Goal: Information Seeking & Learning: Check status

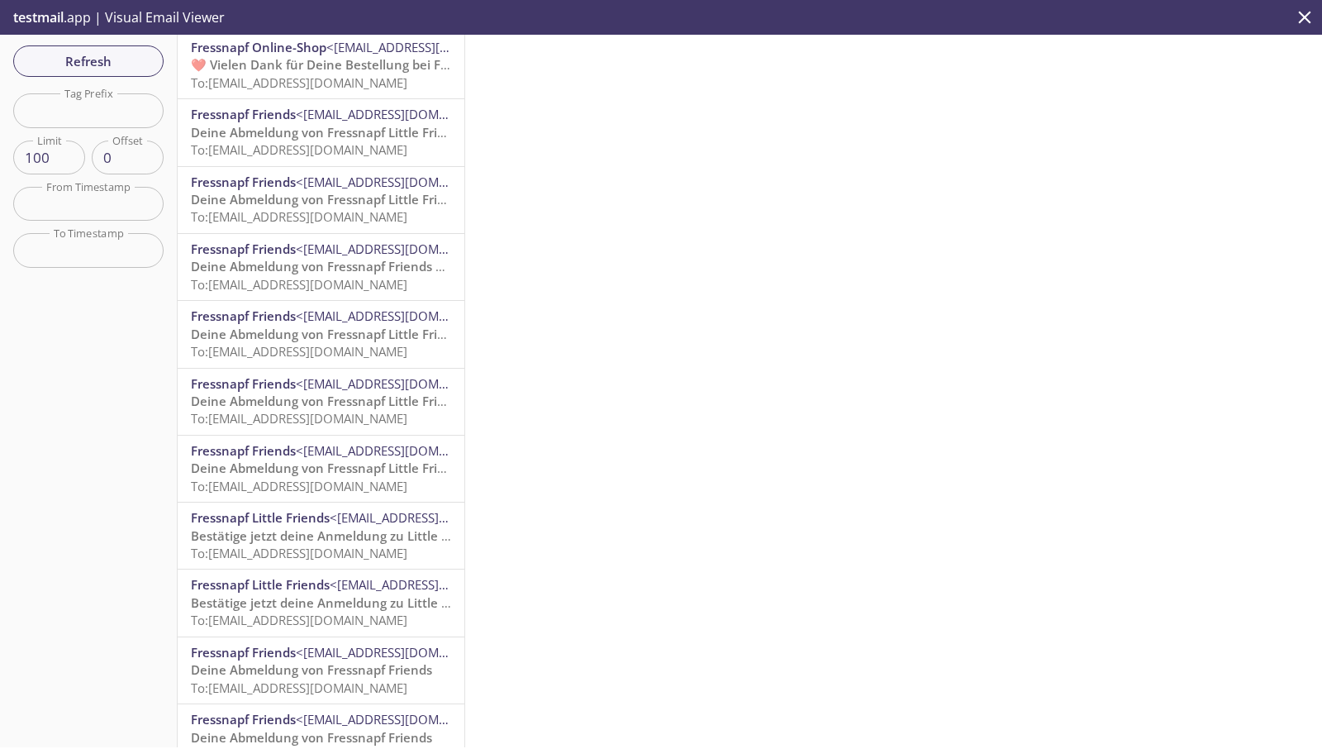
scroll to position [6053, 0]
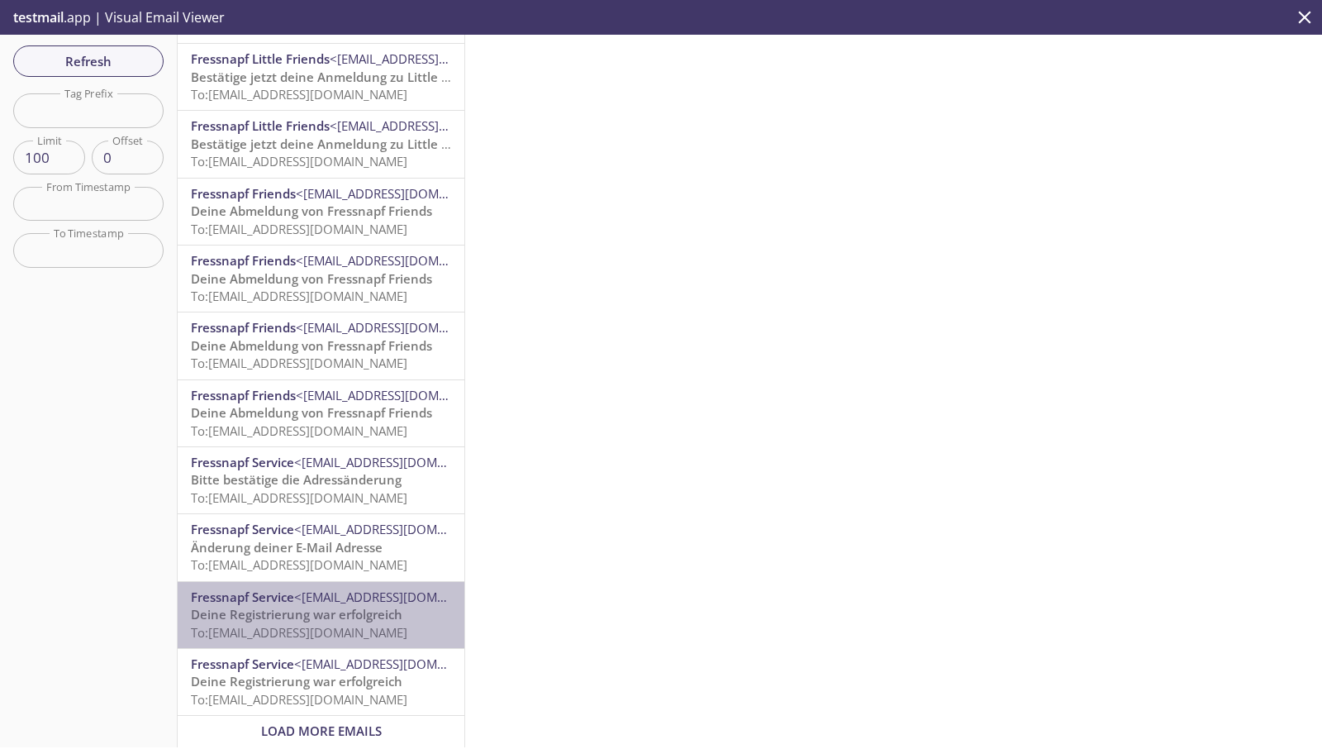
click at [321, 607] on span "Deine Registrierung war erfolgreich" at bounding box center [297, 614] width 212 height 17
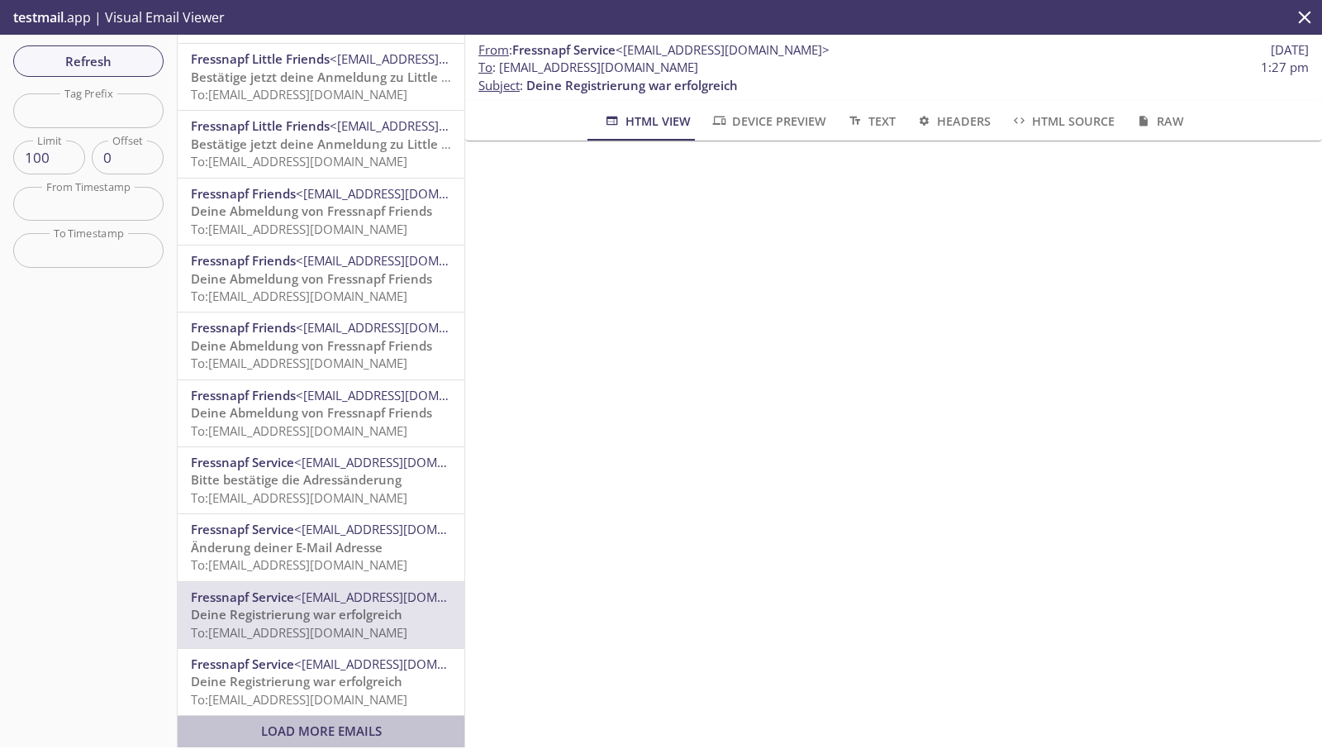
click at [378, 725] on span "Load More Emails" at bounding box center [321, 730] width 260 height 17
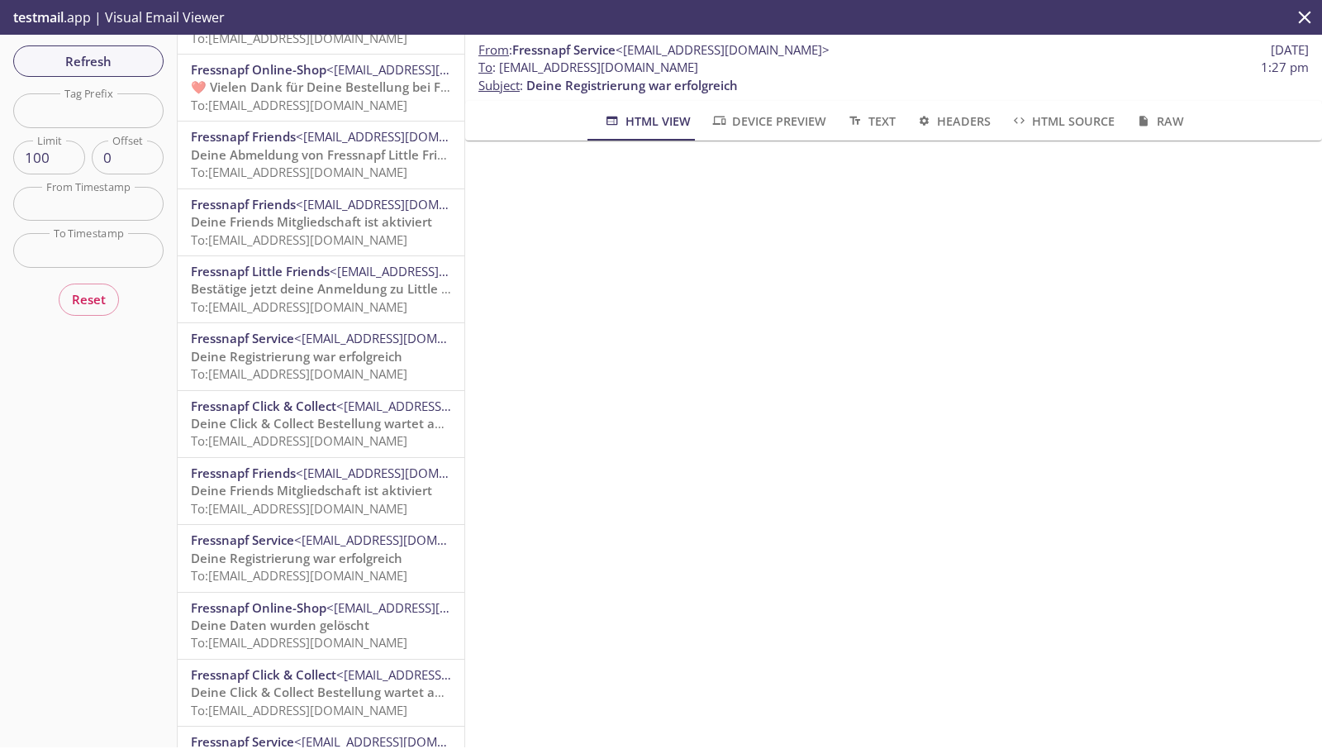
scroll to position [1058, 0]
click at [330, 346] on span "Deine Registrierung war erfolgreich" at bounding box center [297, 353] width 212 height 17
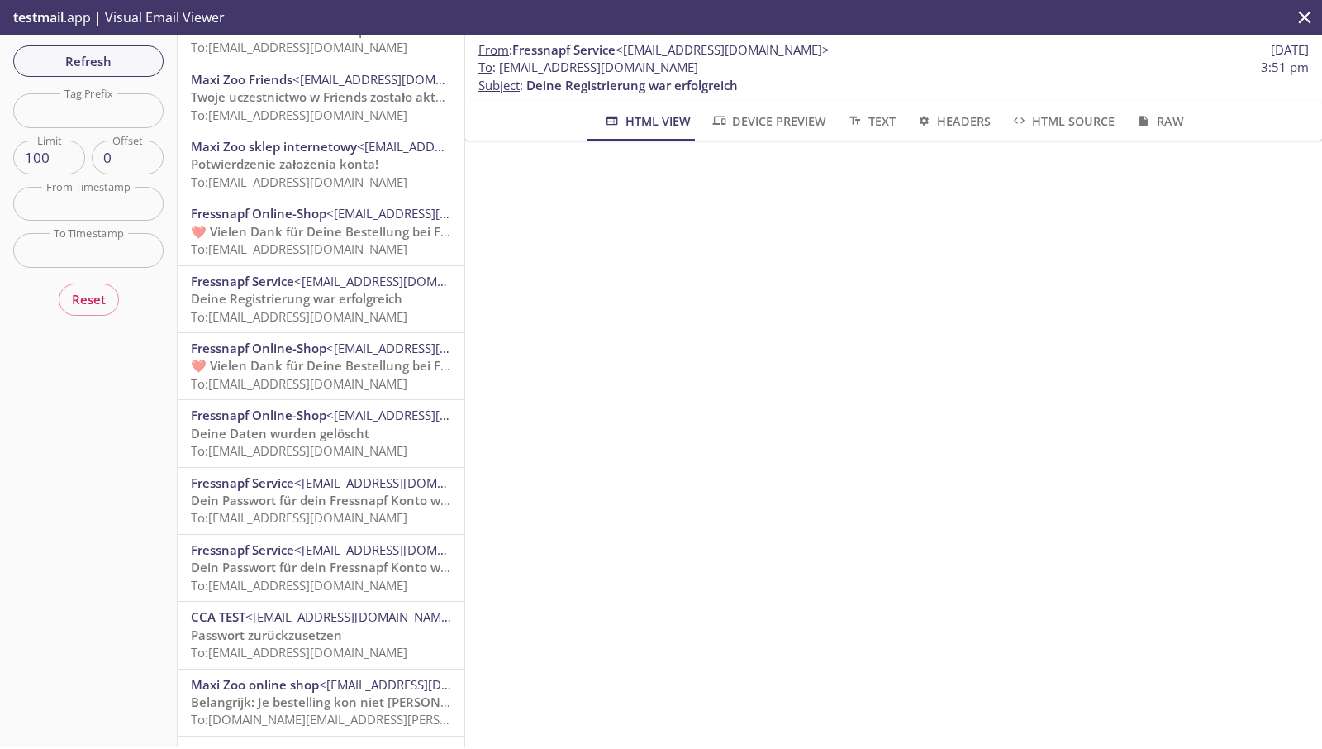
scroll to position [3129, 0]
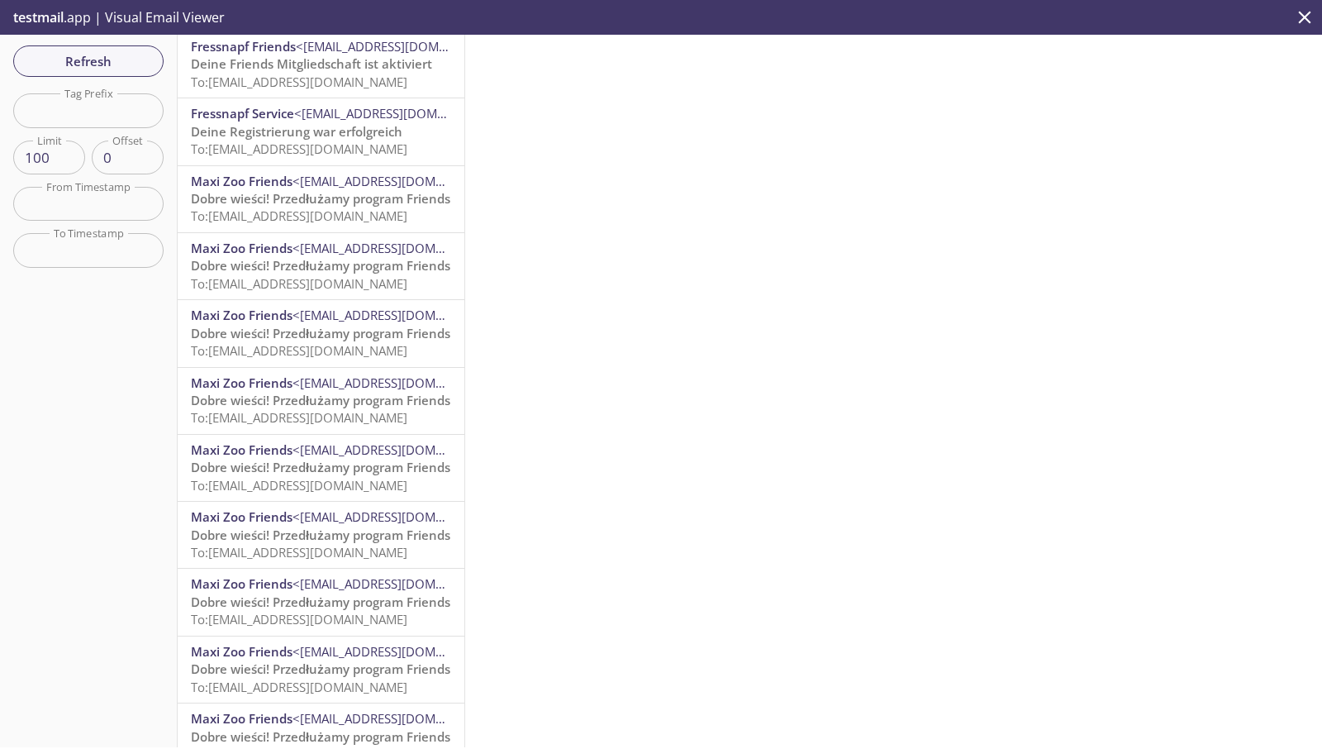
scroll to position [6053, 0]
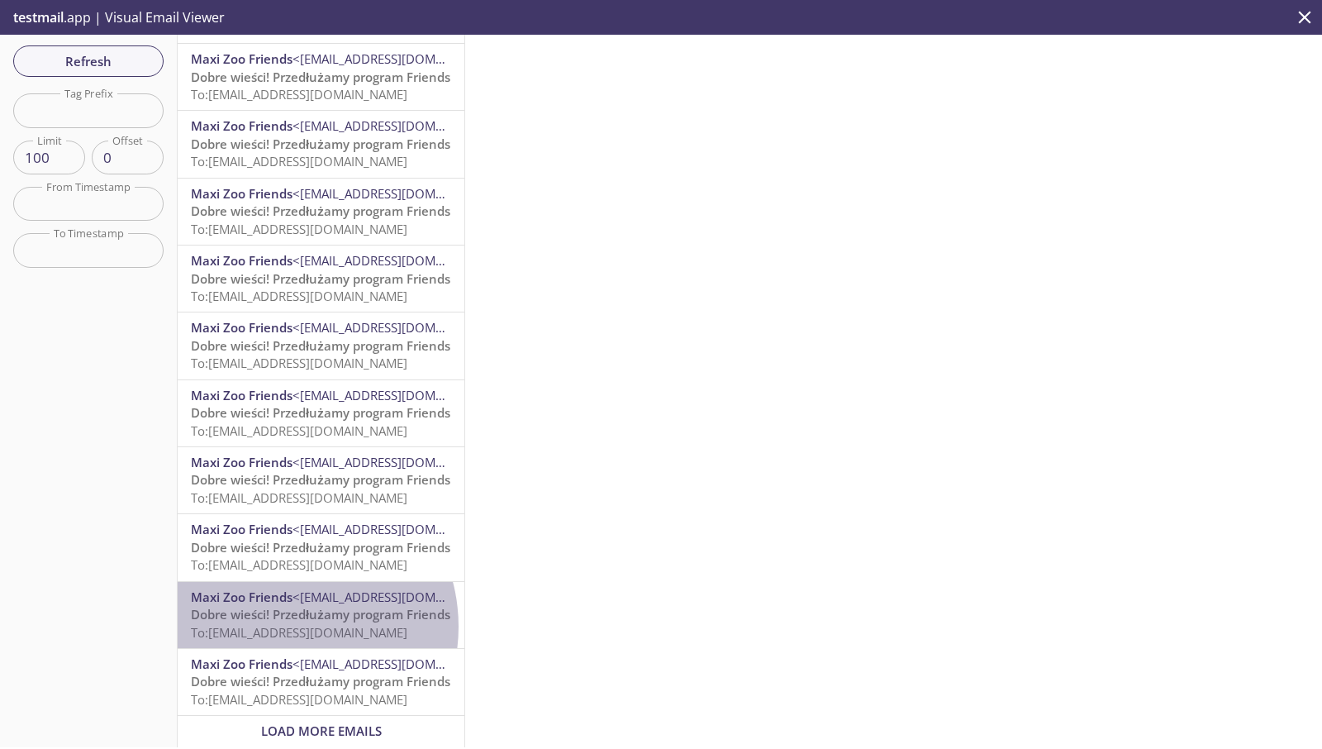
click at [280, 624] on span "To: friends.pllf007@inbox.testmail.app" at bounding box center [299, 632] width 216 height 17
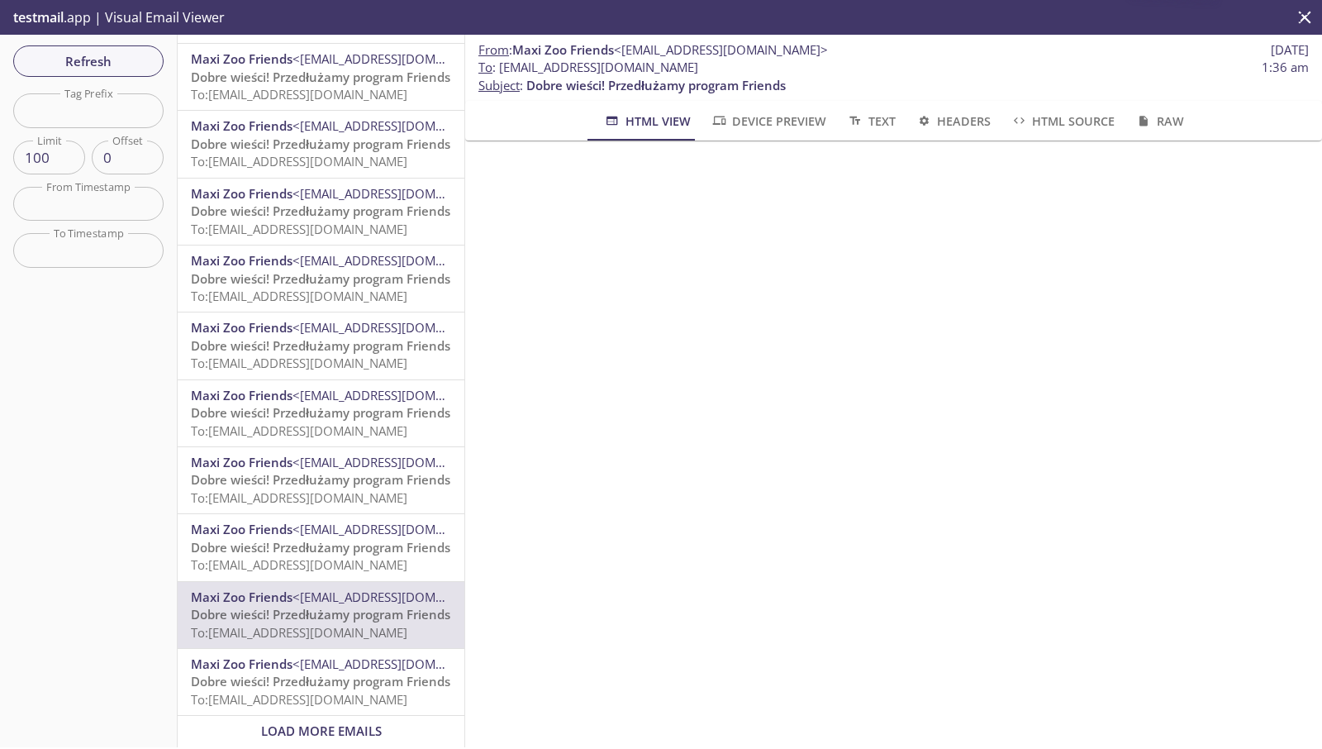
click at [334, 725] on span "Load More Emails" at bounding box center [321, 730] width 121 height 17
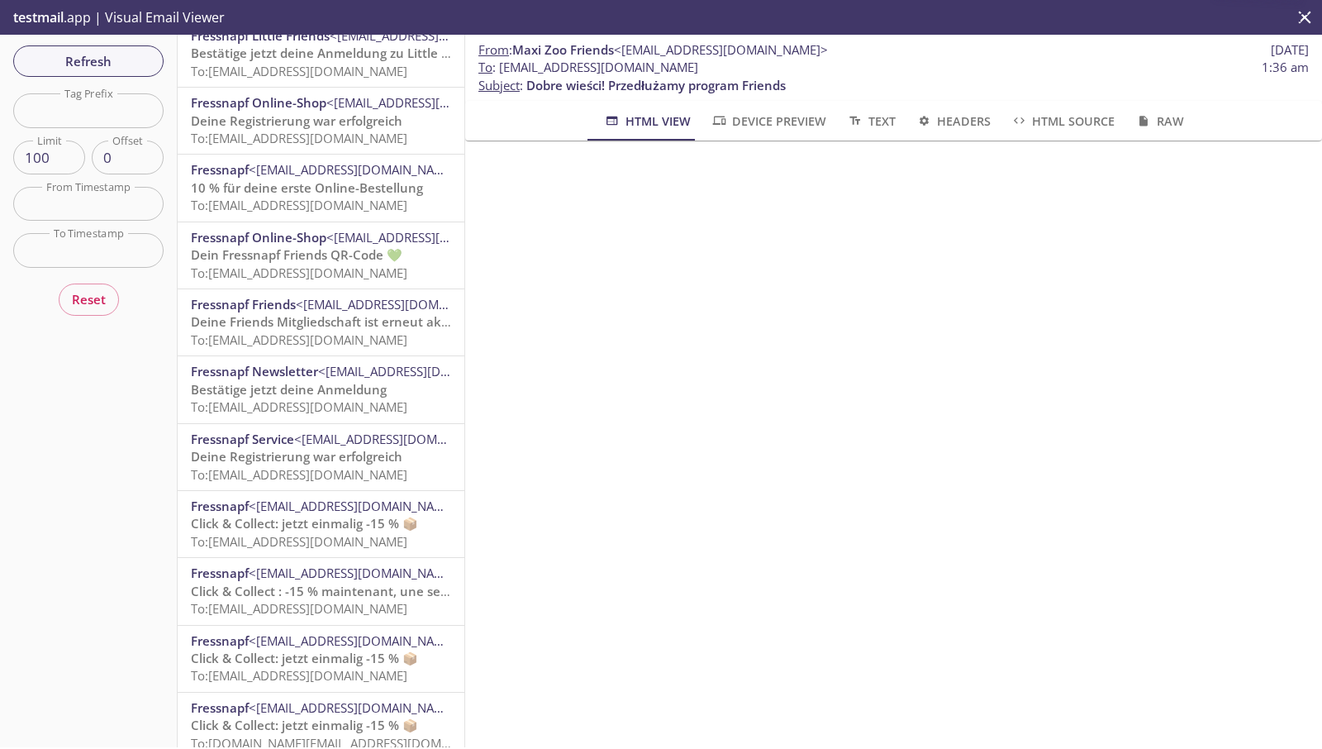
scroll to position [5717, 0]
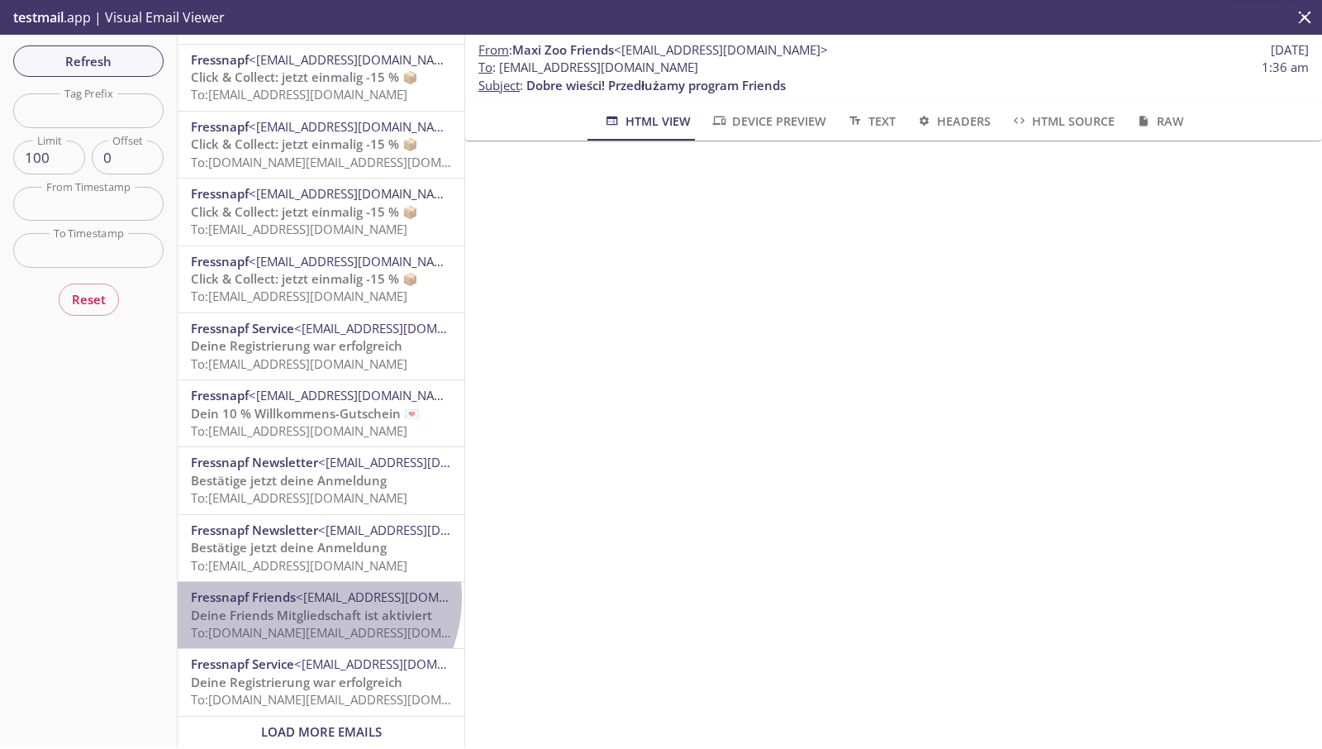
click at [312, 588] on span "<[EMAIL_ADDRESS][DOMAIN_NAME]>" at bounding box center [403, 596] width 214 height 17
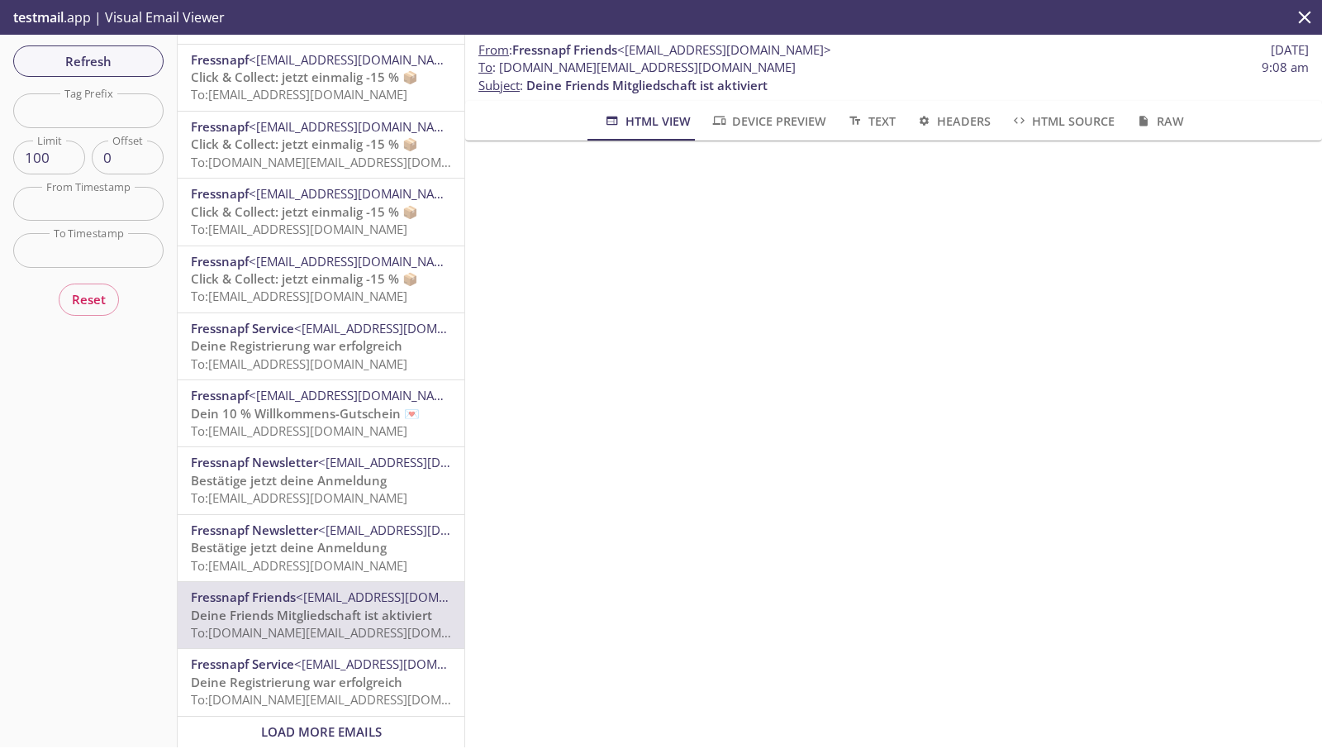
scroll to position [69, 0]
drag, startPoint x: 716, startPoint y: 75, endPoint x: 502, endPoint y: 68, distance: 214.1
click at [502, 68] on span "To : friends.online@inbox.testmail.app 9:08 am" at bounding box center [893, 67] width 830 height 17
click at [715, 64] on span "To : friends.online@inbox.testmail.app 9:08 am" at bounding box center [893, 67] width 830 height 17
drag, startPoint x: 711, startPoint y: 66, endPoint x: 499, endPoint y: 71, distance: 211.6
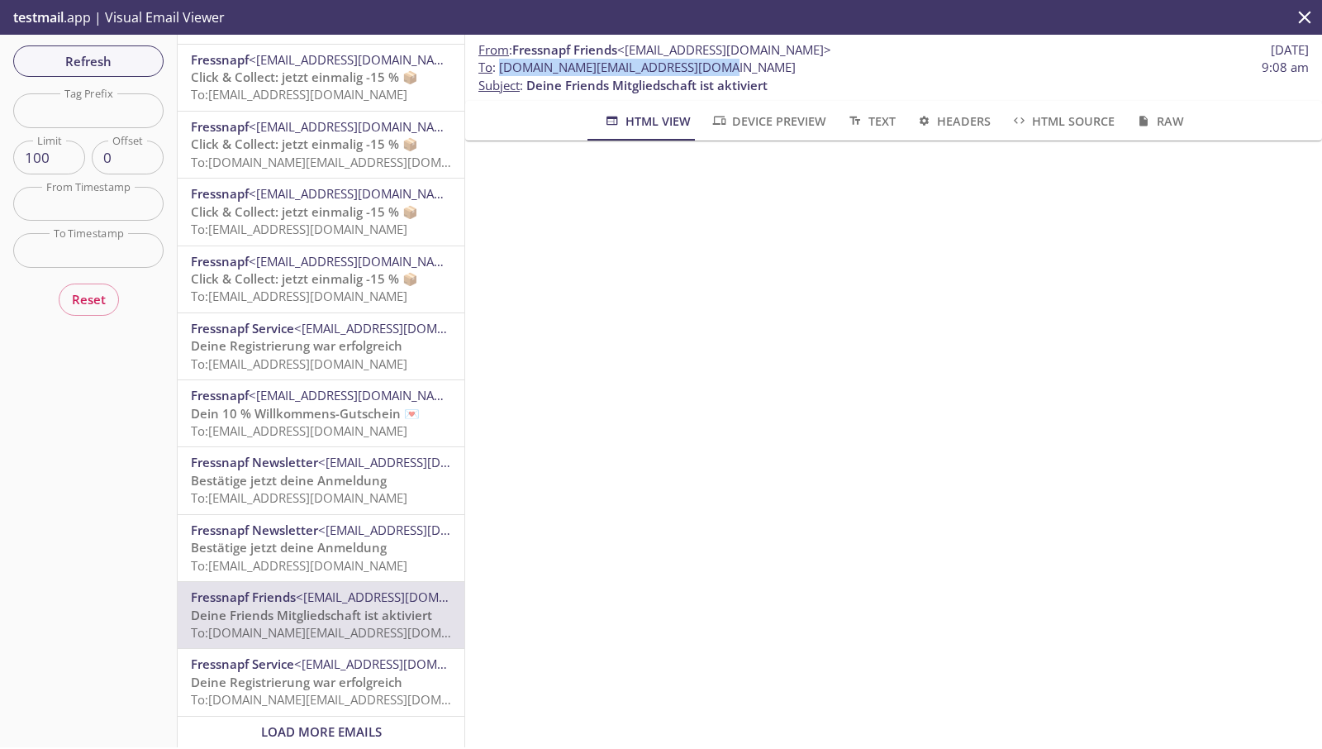
click at [499, 71] on span "To : friends.online@inbox.testmail.app 9:08 am" at bounding box center [893, 67] width 830 height 17
copy span "[DOMAIN_NAME][EMAIL_ADDRESS][DOMAIN_NAME]"
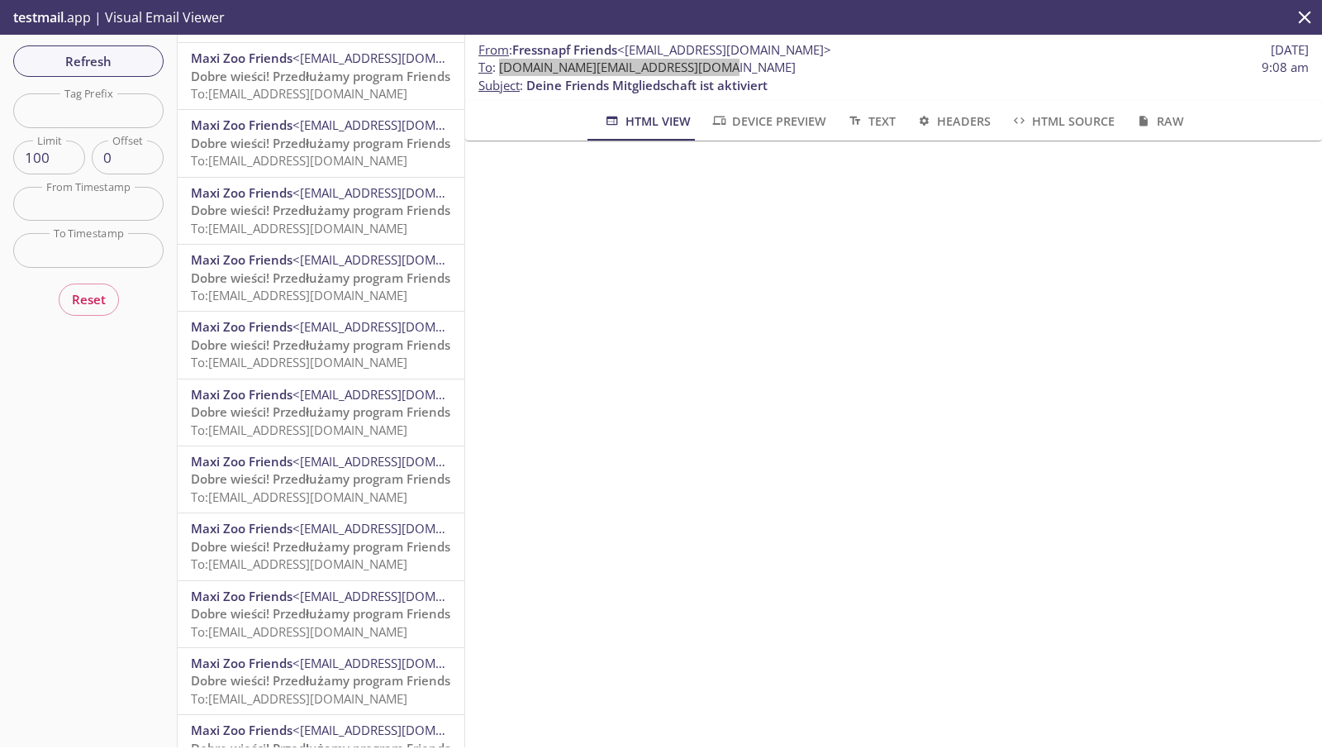
scroll to position [667, 0]
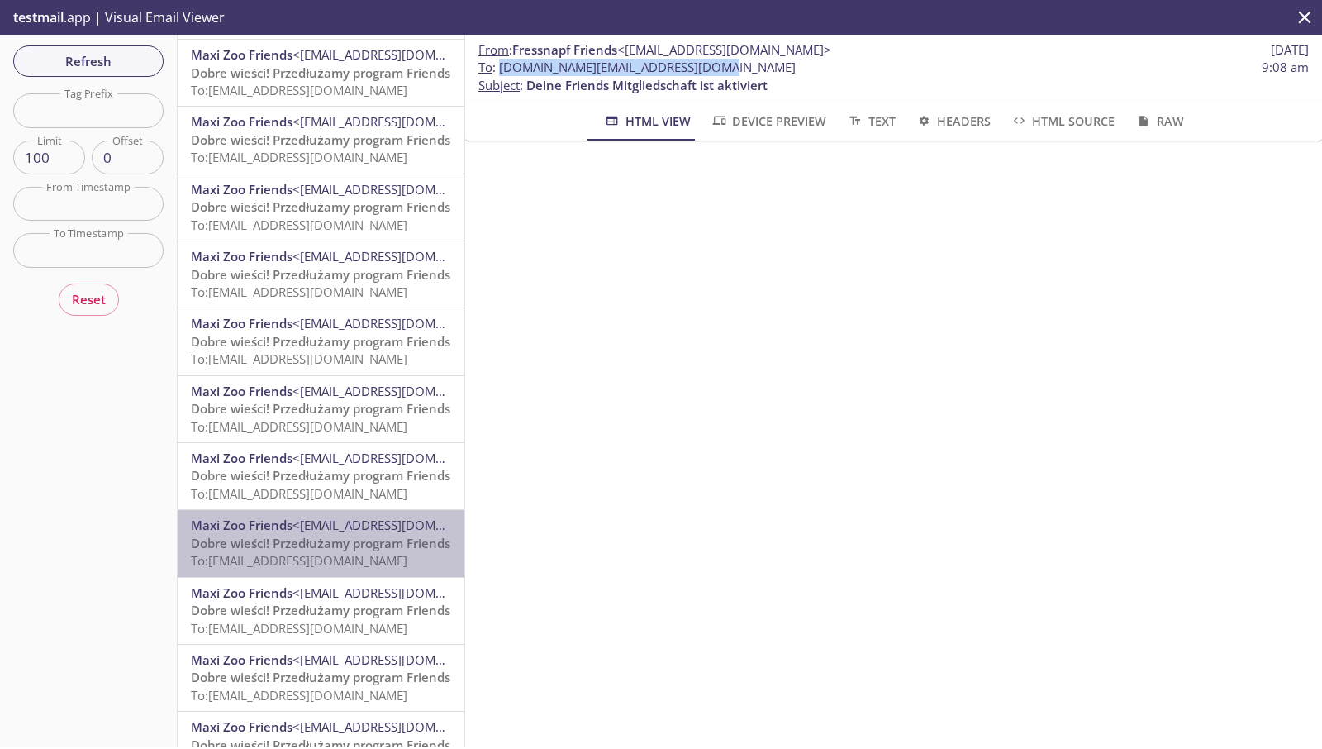
click at [338, 535] on span "Dobre wieści! Przedłużamy program Friends" at bounding box center [320, 543] width 259 height 17
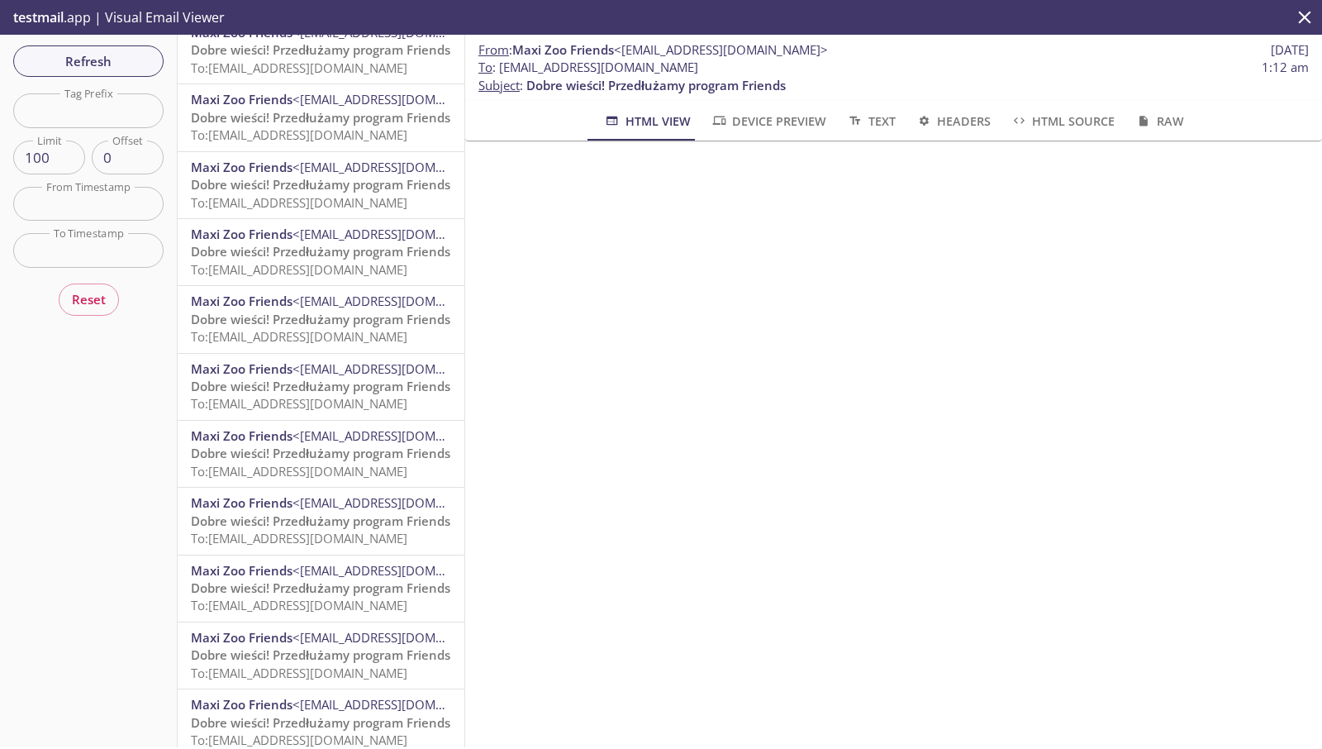
scroll to position [2701, 0]
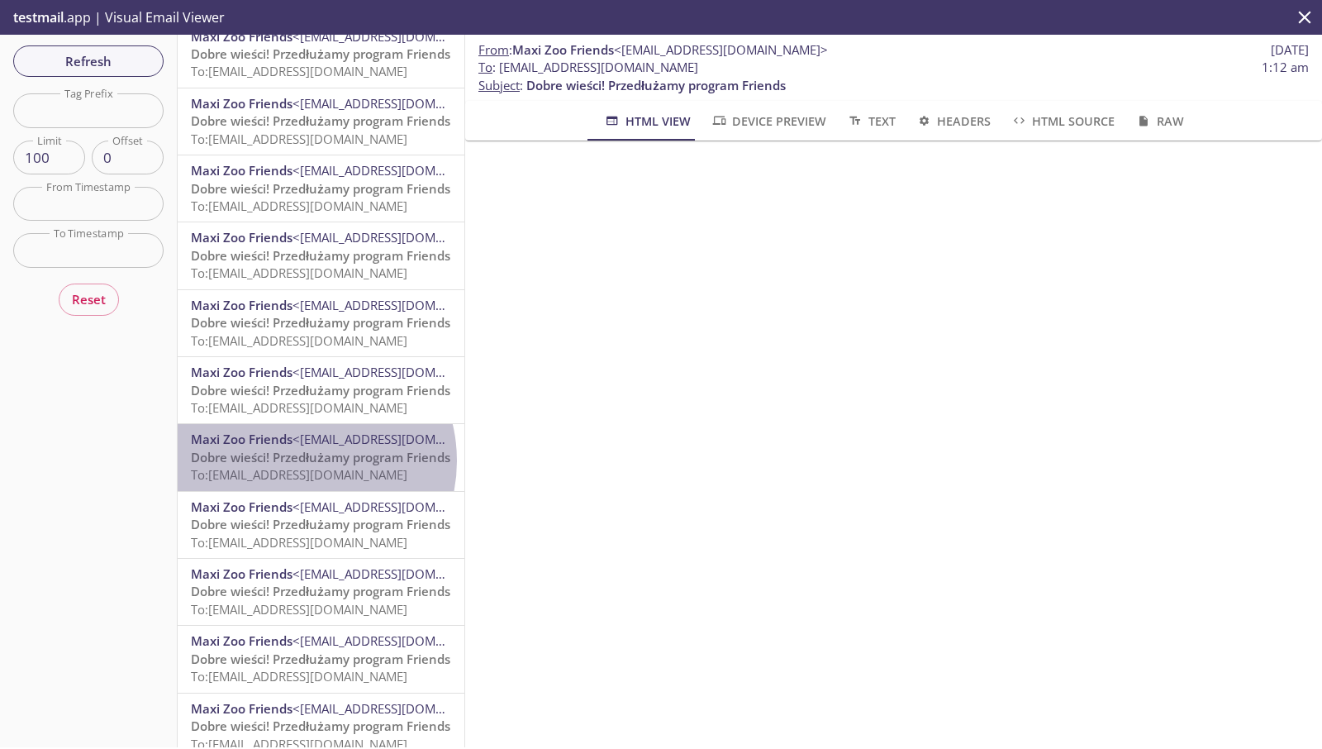
click at [299, 461] on span "Dobre wieści! Przedłużamy program Friends" at bounding box center [320, 457] width 259 height 17
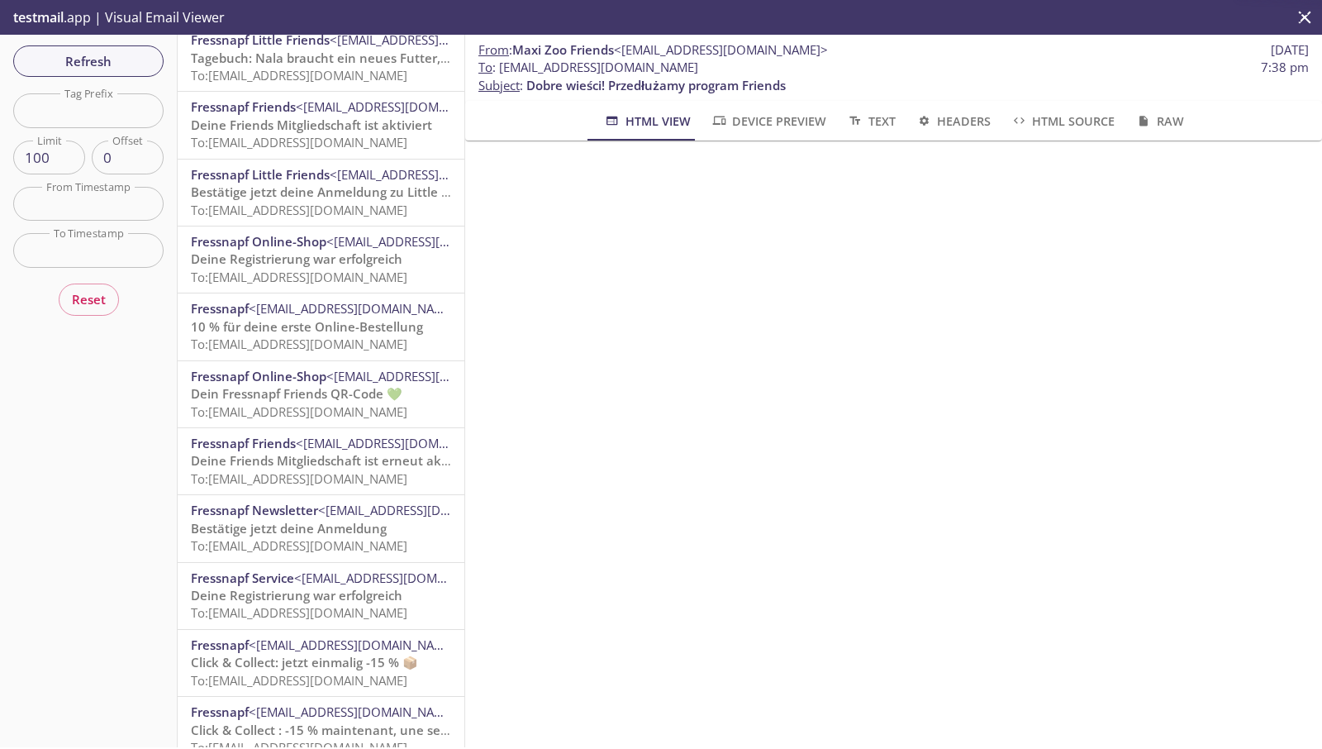
scroll to position [5325, 0]
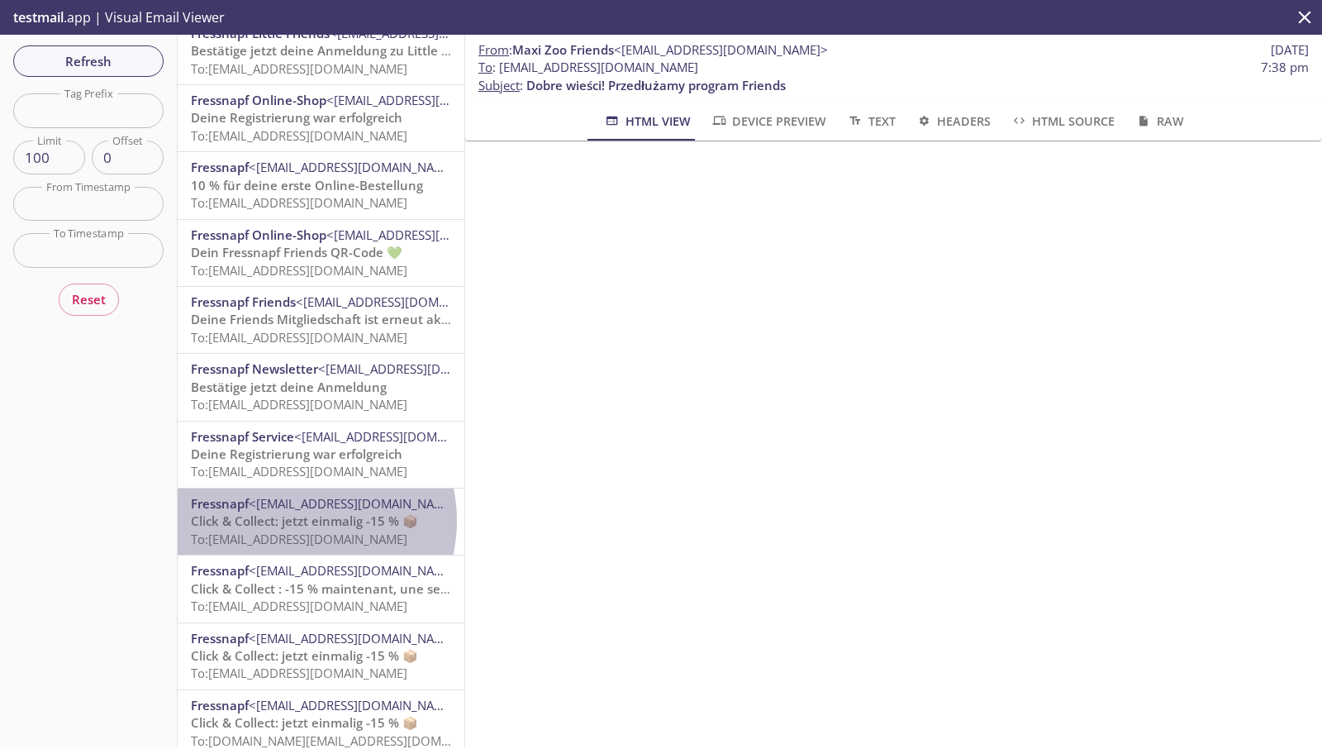
click at [299, 523] on span "Click & Collect: jetzt einmalig -15 % 📦" at bounding box center [304, 520] width 227 height 17
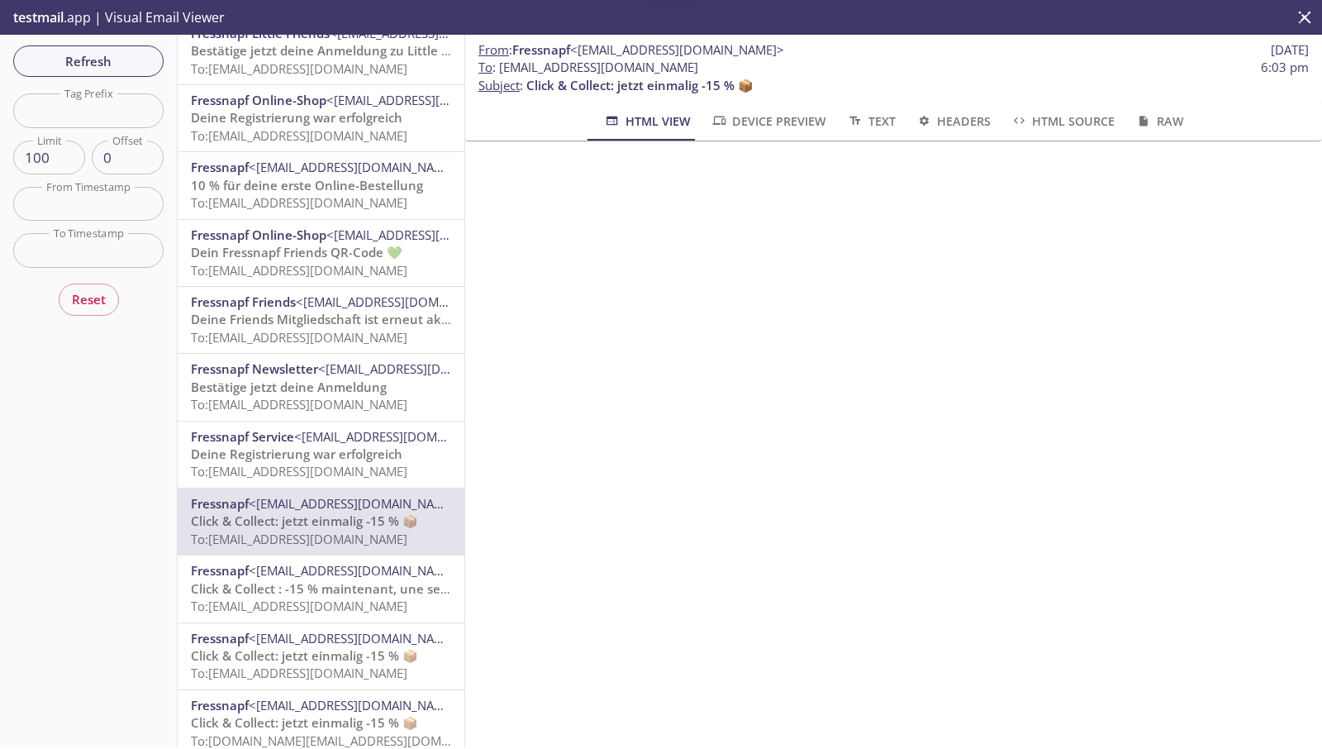
scroll to position [5918, 0]
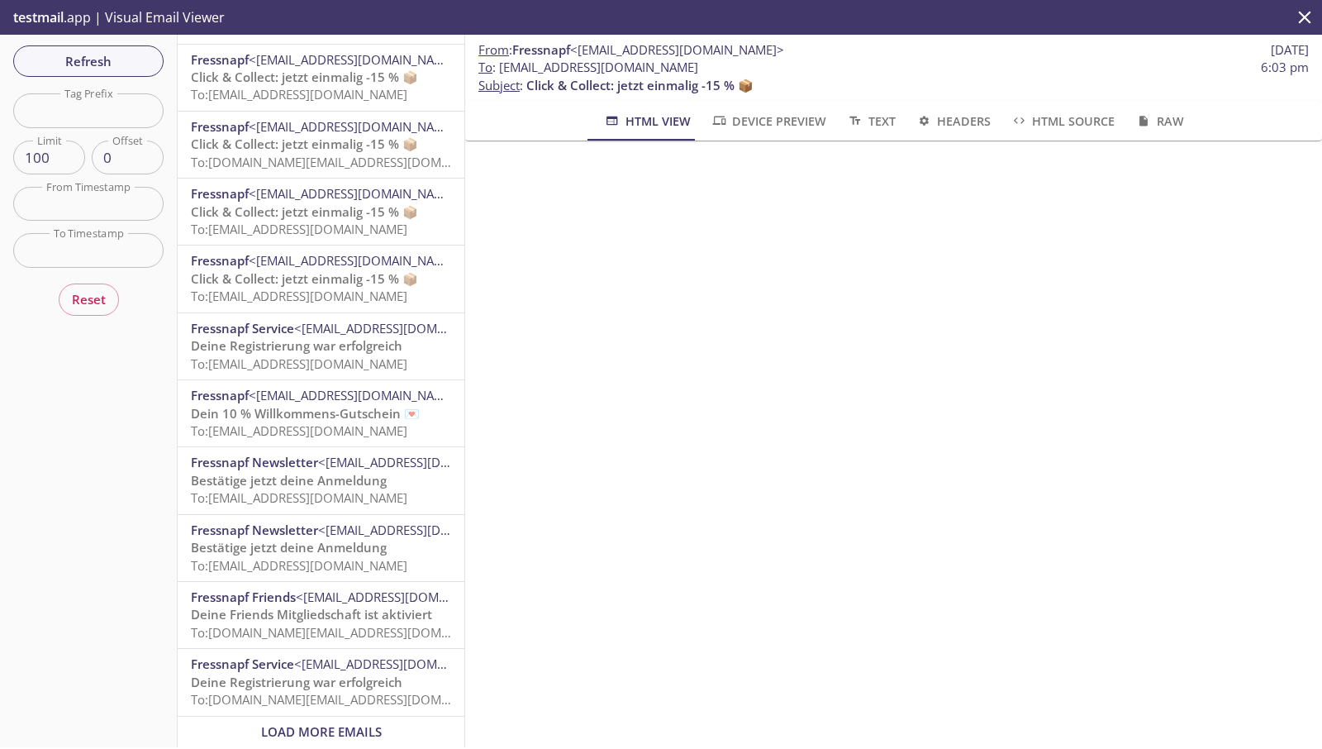
click at [299, 523] on span "Fressnapf Newsletter" at bounding box center [254, 529] width 127 height 17
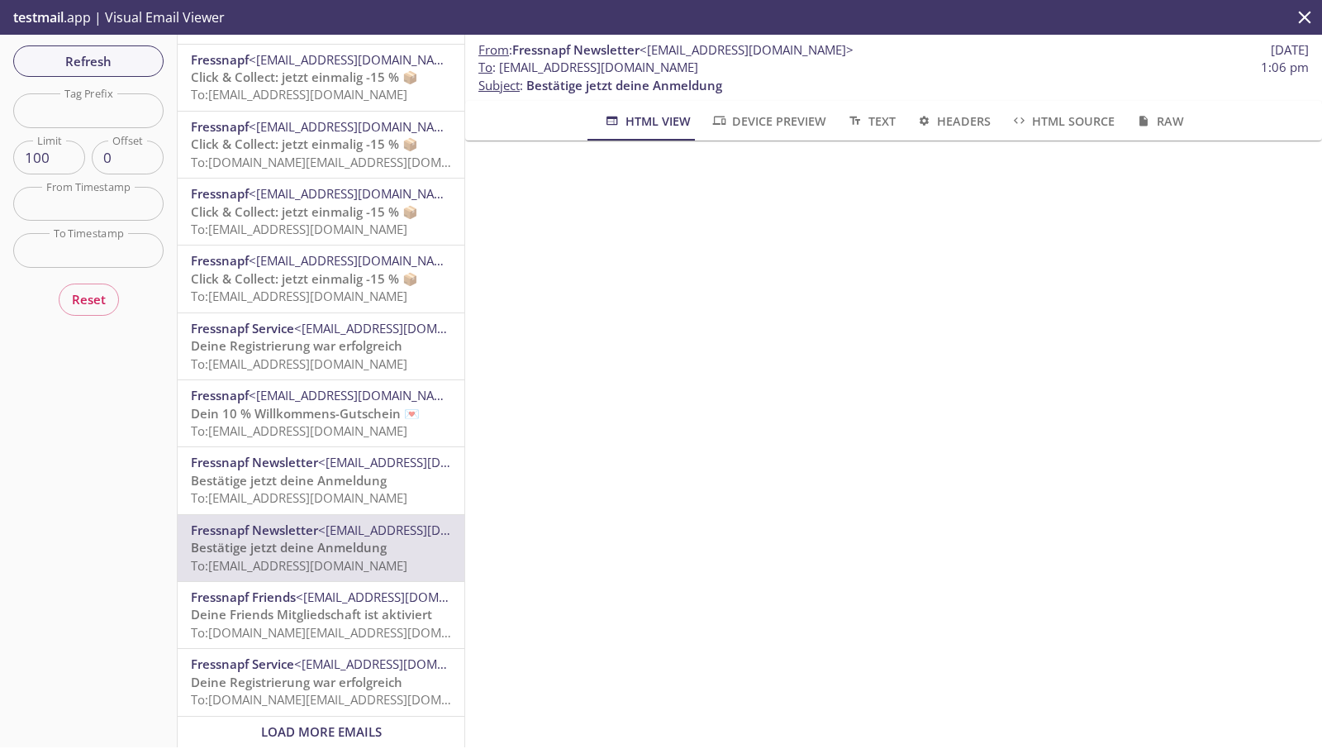
click at [312, 607] on span "Deine Friends Mitgliedschaft ist aktiviert" at bounding box center [311, 614] width 241 height 17
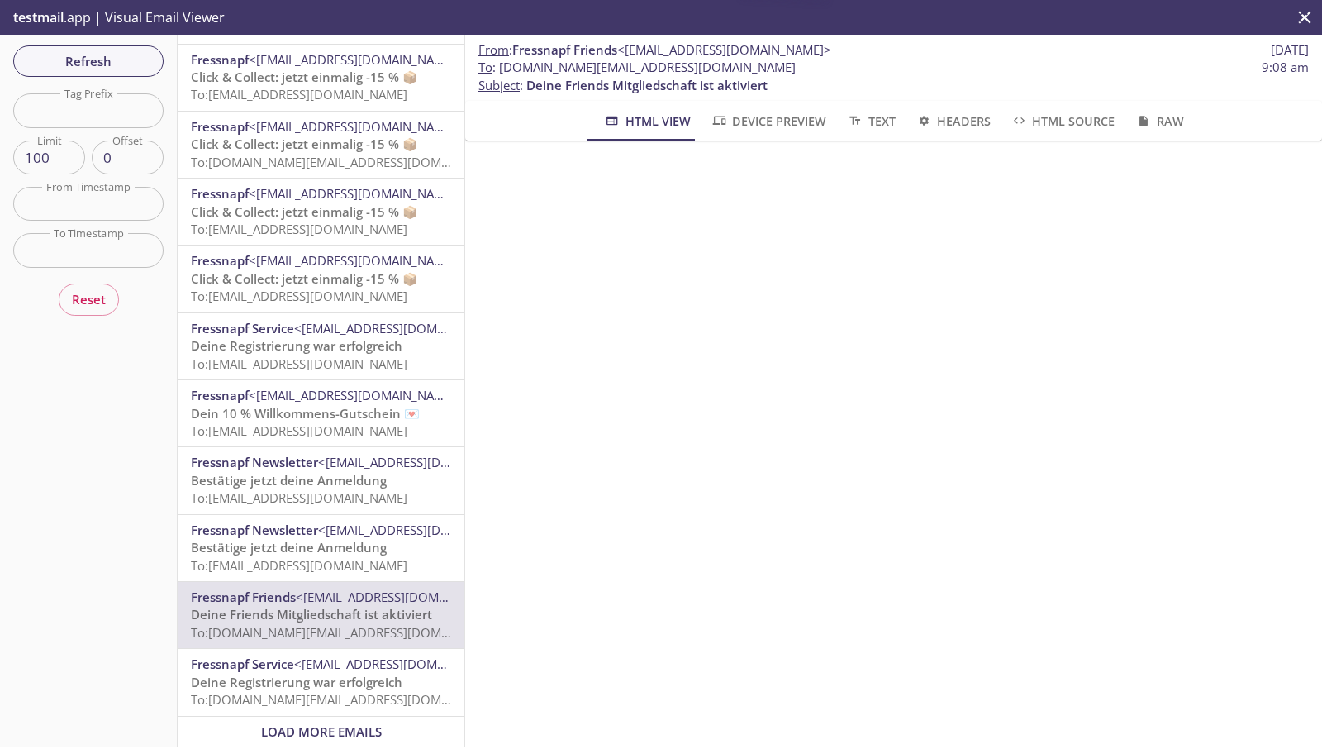
click at [317, 624] on span "To: [DOMAIN_NAME][EMAIL_ADDRESS][DOMAIN_NAME]" at bounding box center [348, 632] width 314 height 17
click at [312, 724] on span "Load More Emails" at bounding box center [321, 731] width 121 height 17
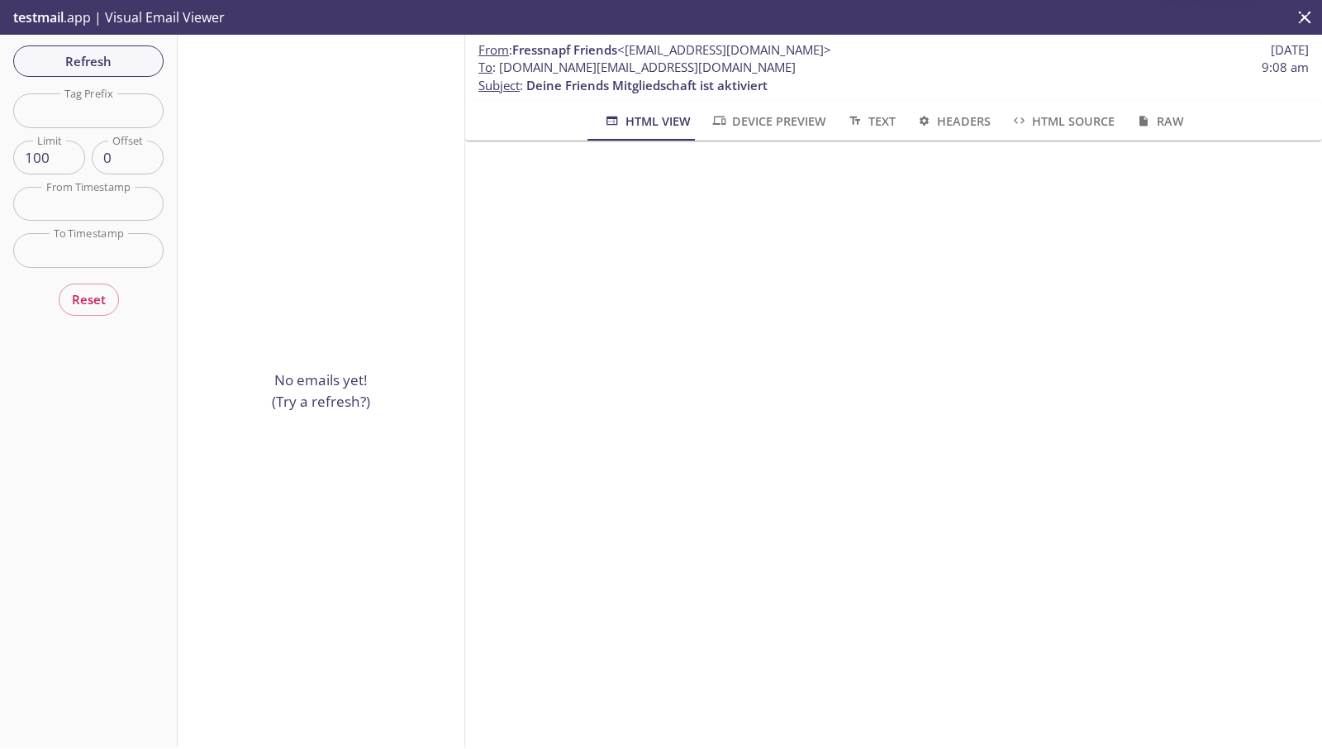
click at [306, 383] on p "No emails yet! (Try a refresh?)" at bounding box center [321, 390] width 98 height 42
click at [305, 401] on p "No emails yet! (Try a refresh?)" at bounding box center [321, 390] width 98 height 42
click at [131, 76] on button "Refresh" at bounding box center [88, 60] width 150 height 31
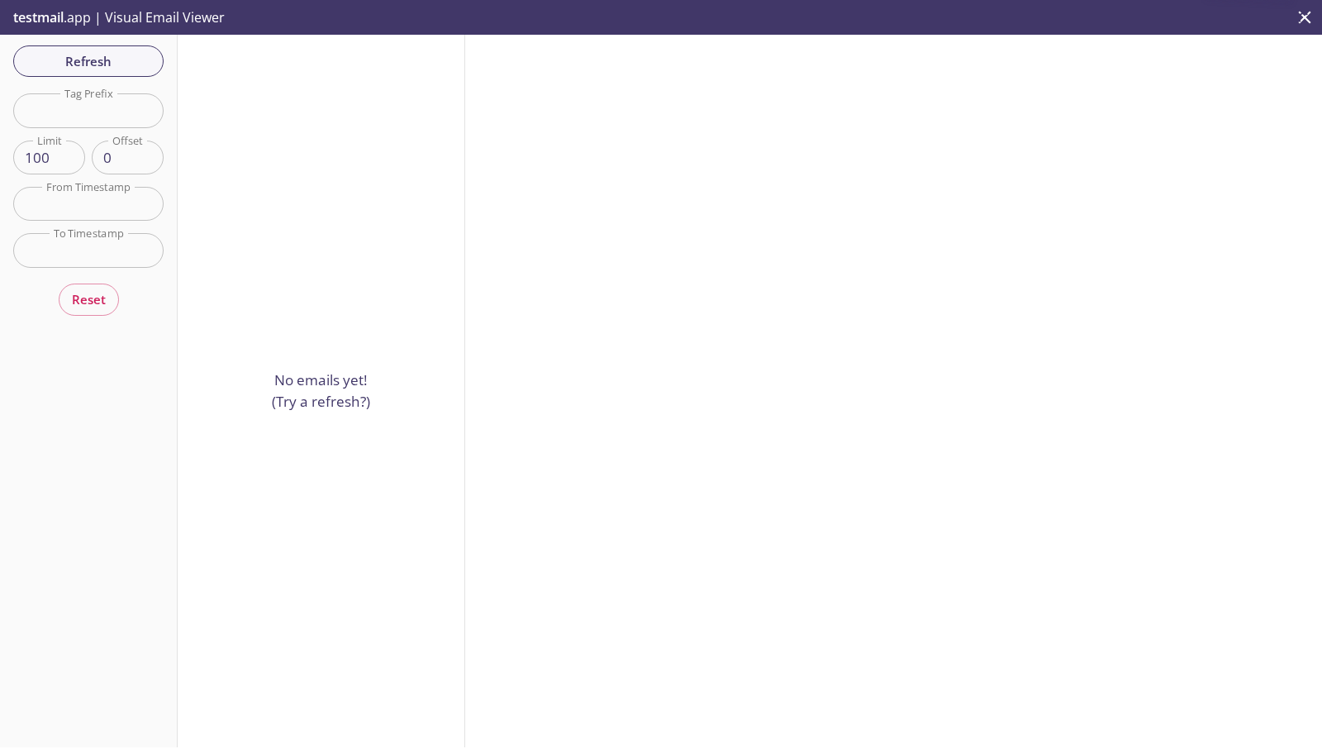
click at [283, 394] on p "No emails yet! (Try a refresh?)" at bounding box center [321, 390] width 98 height 42
click at [105, 64] on span "Refresh" at bounding box center [88, 60] width 124 height 21
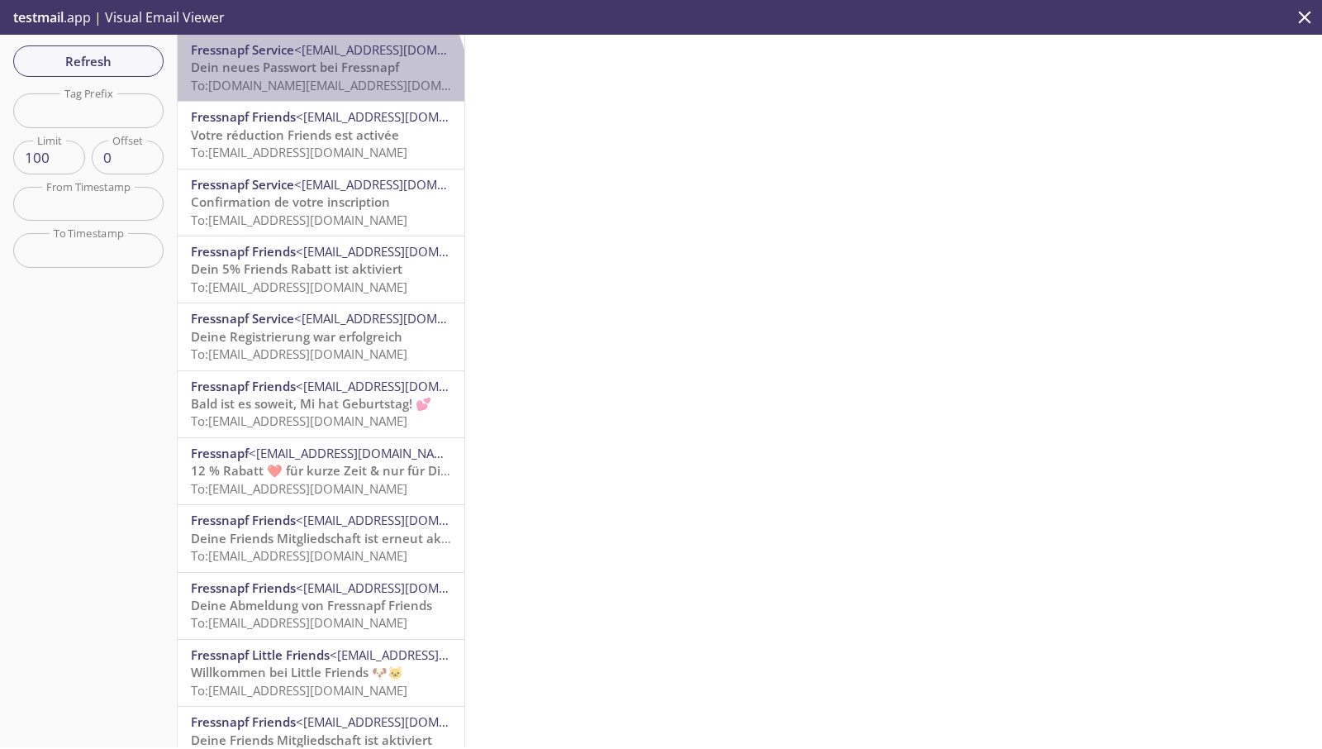
click at [318, 88] on span "To: [DOMAIN_NAME][EMAIL_ADDRESS][DOMAIN_NAME]" at bounding box center [348, 85] width 314 height 17
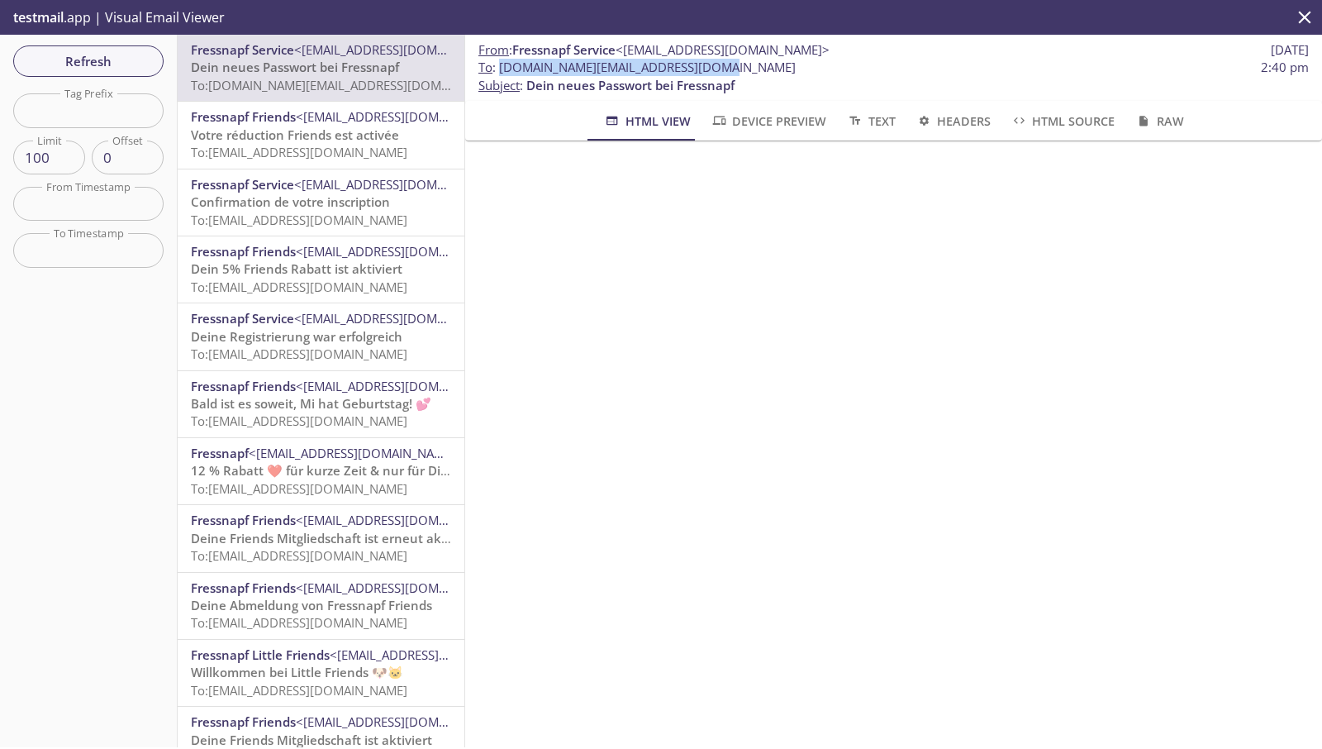
drag, startPoint x: 707, startPoint y: 64, endPoint x: 500, endPoint y: 69, distance: 207.5
click at [500, 69] on span "To : [DOMAIN_NAME][EMAIL_ADDRESS][DOMAIN_NAME] 2:40 pm" at bounding box center [893, 67] width 830 height 17
copy span "[DOMAIN_NAME][EMAIL_ADDRESS][DOMAIN_NAME]"
click at [124, 65] on span "Refresh" at bounding box center [88, 60] width 124 height 21
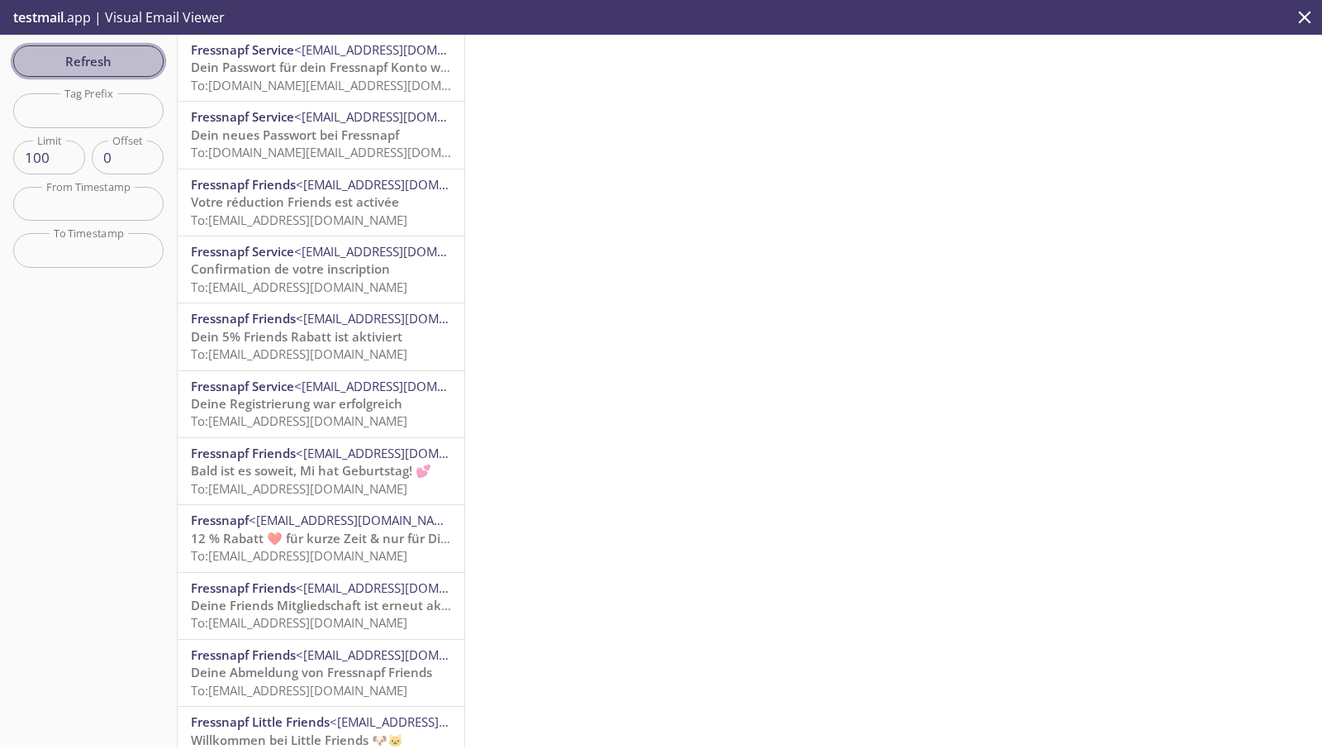
click at [145, 70] on span "Refresh" at bounding box center [88, 60] width 124 height 21
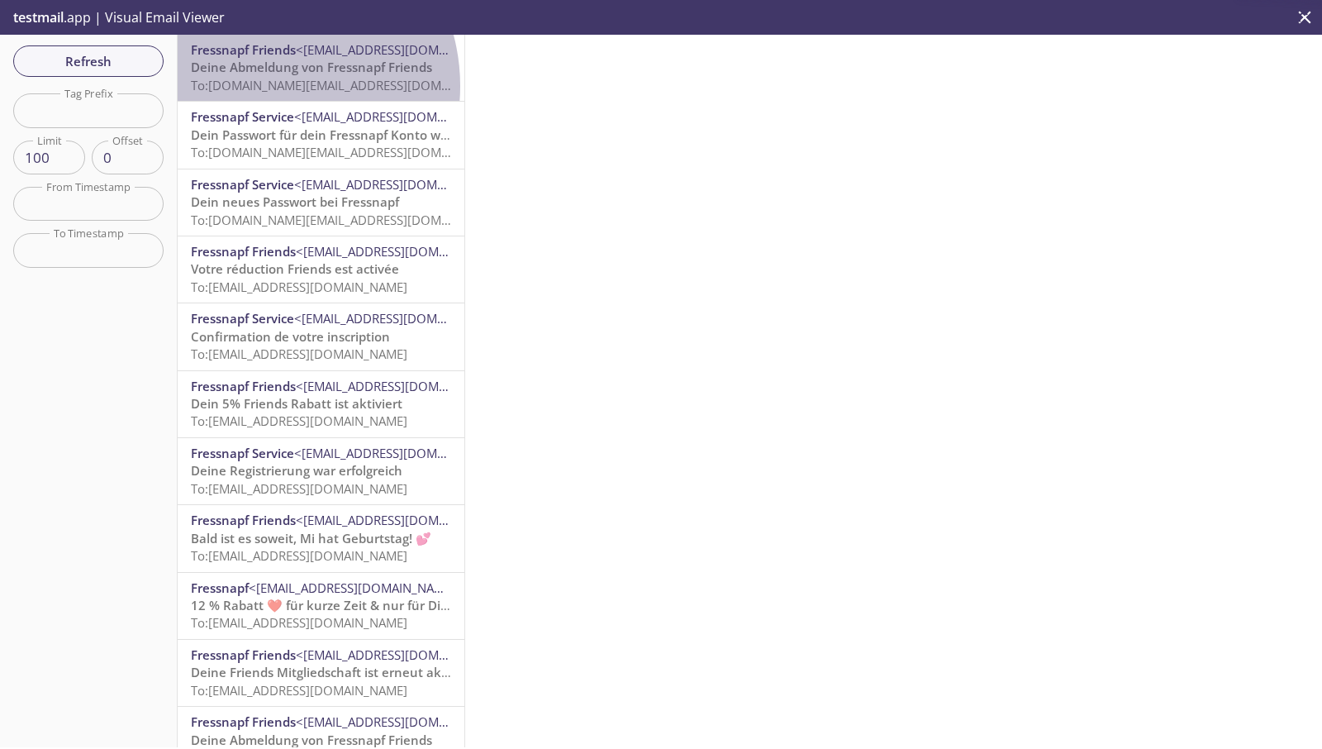
click at [264, 86] on span "To: [DOMAIN_NAME][EMAIL_ADDRESS][DOMAIN_NAME]" at bounding box center [348, 85] width 314 height 17
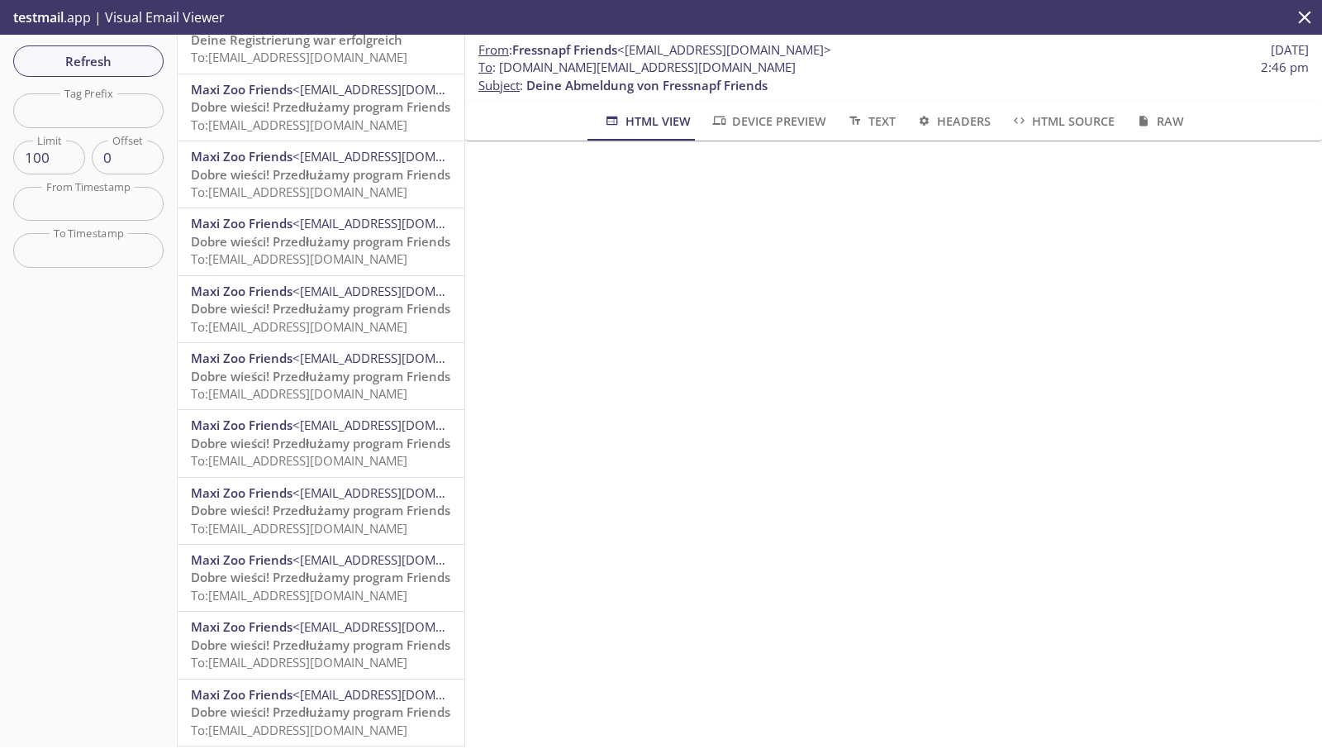
scroll to position [6053, 0]
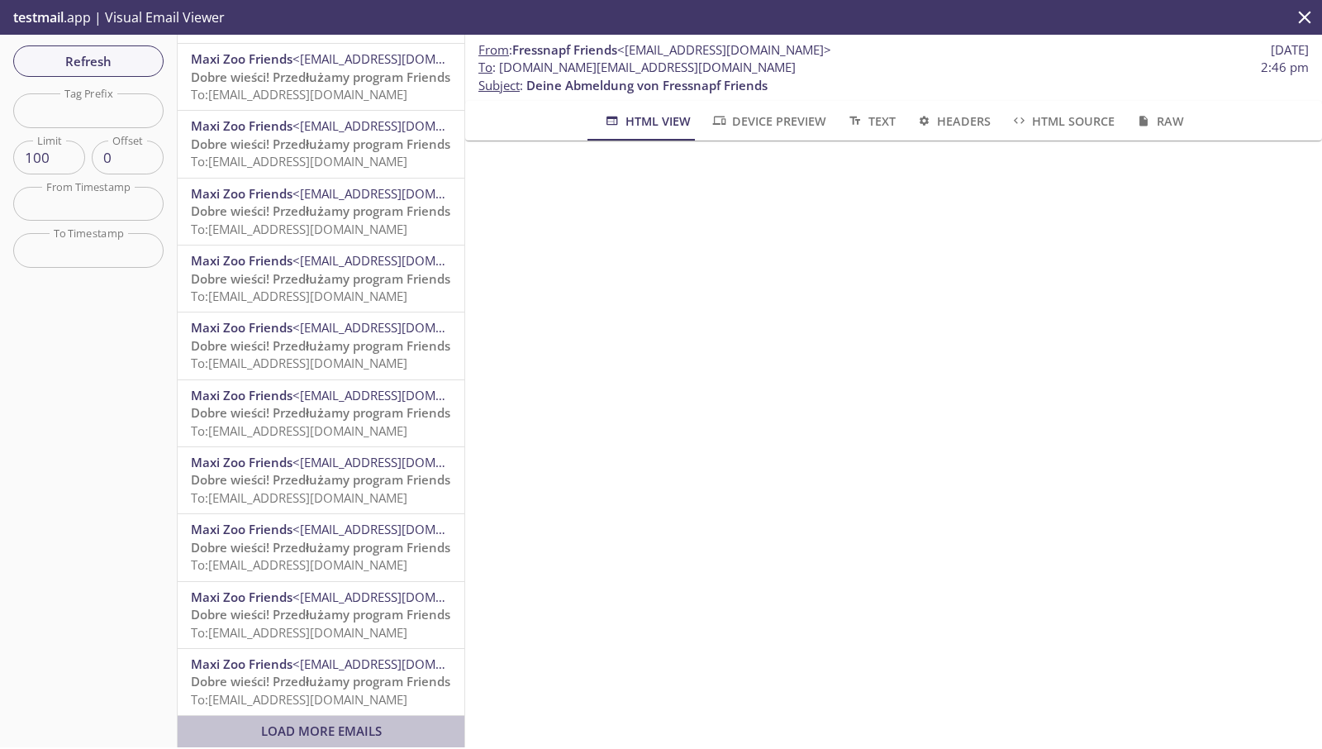
click at [342, 725] on span "Load More Emails" at bounding box center [321, 730] width 121 height 17
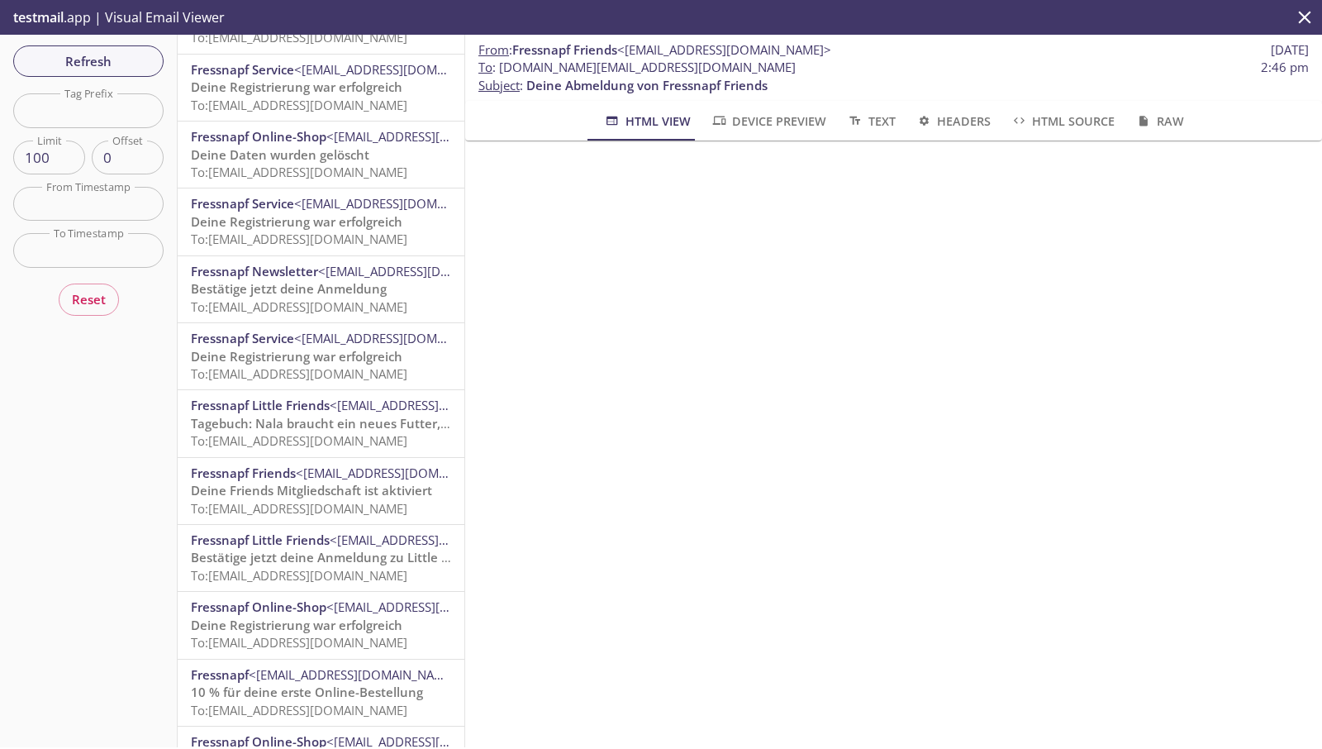
scroll to position [5986, 0]
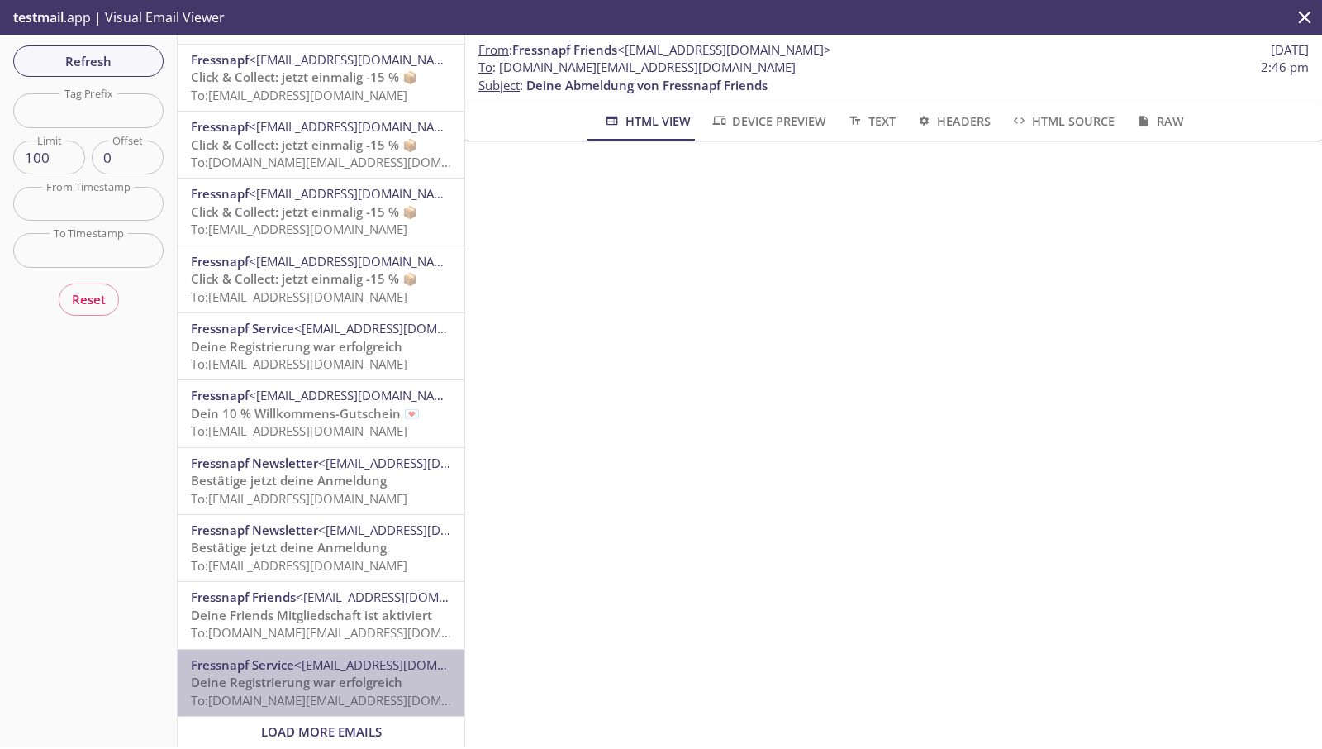
click at [328, 692] on span "To: [DOMAIN_NAME][EMAIL_ADDRESS][DOMAIN_NAME]" at bounding box center [348, 700] width 314 height 17
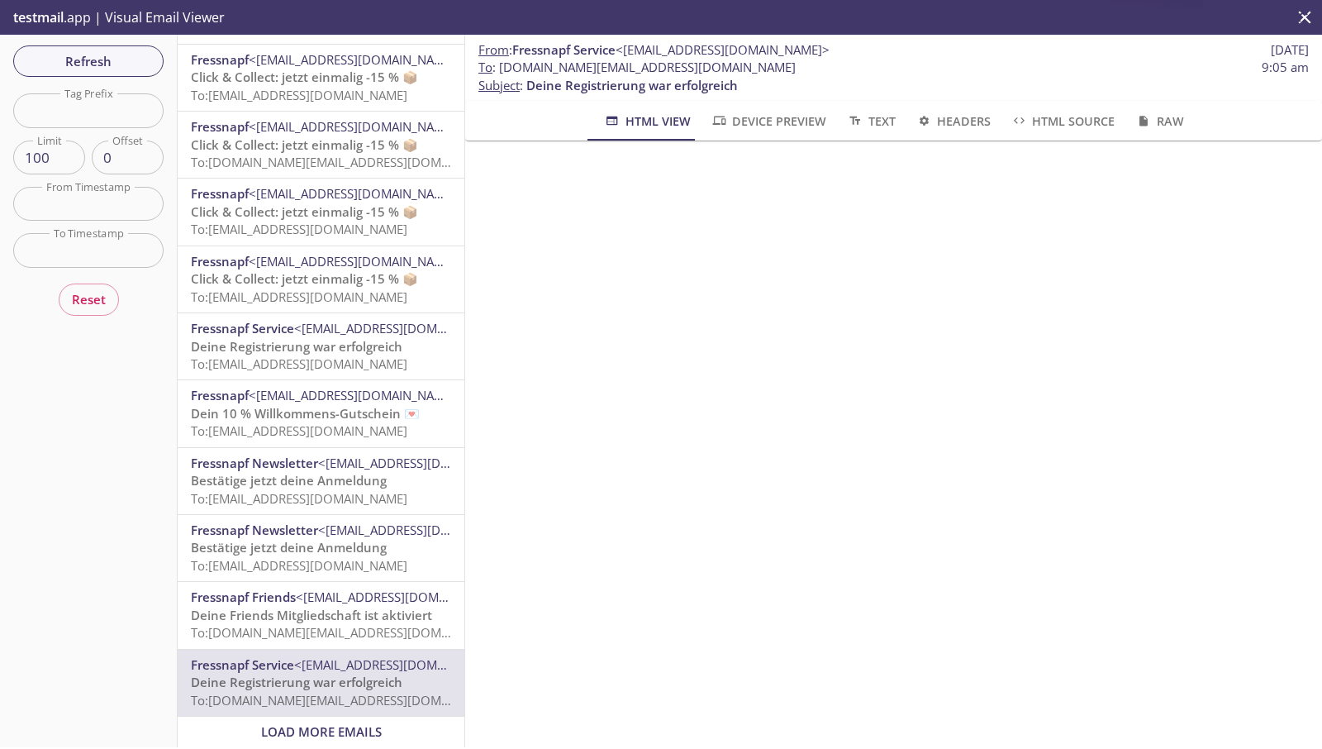
scroll to position [707, 0]
click at [331, 723] on span "Load More Emails" at bounding box center [321, 731] width 121 height 17
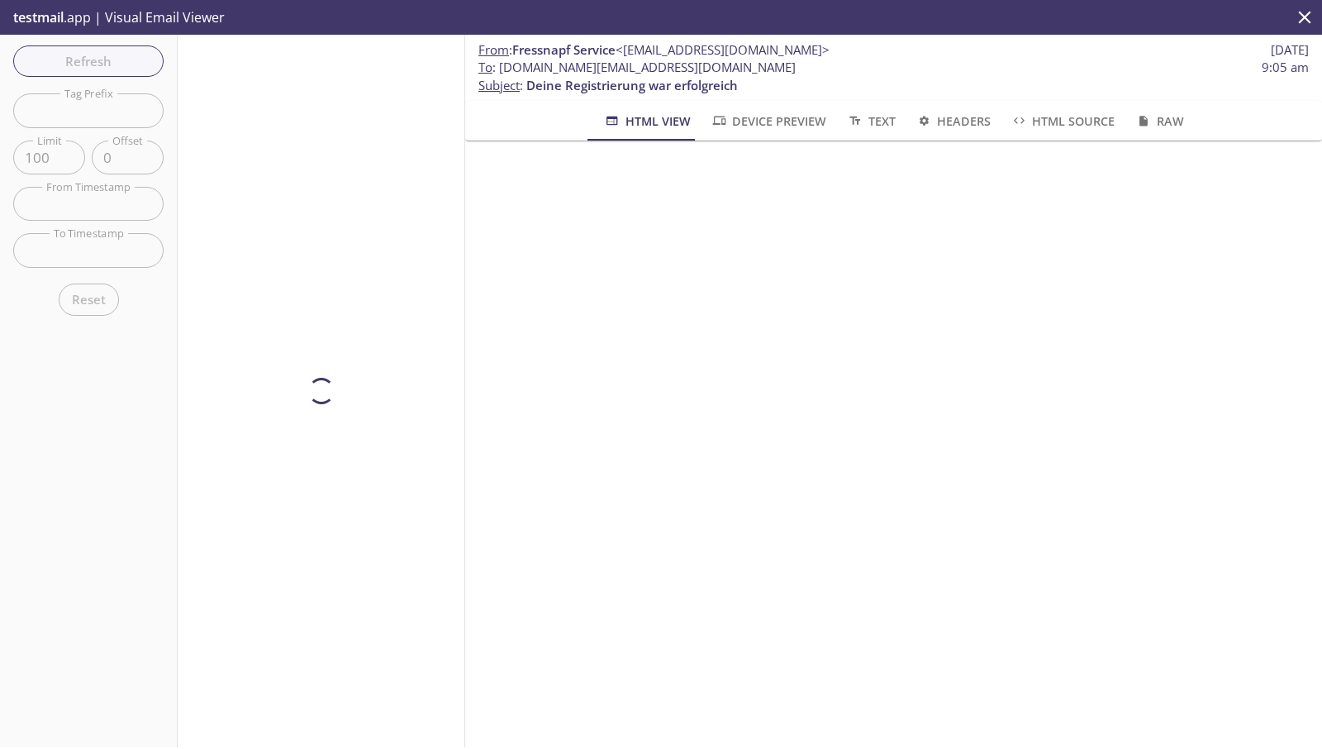
scroll to position [0, 0]
